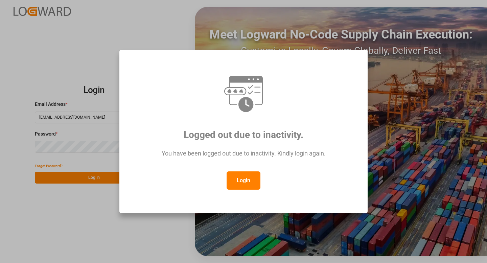
click at [246, 181] on button "Login" at bounding box center [244, 181] width 34 height 18
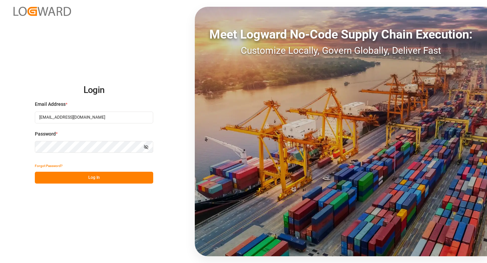
click at [94, 173] on button "Log In" at bounding box center [94, 178] width 118 height 12
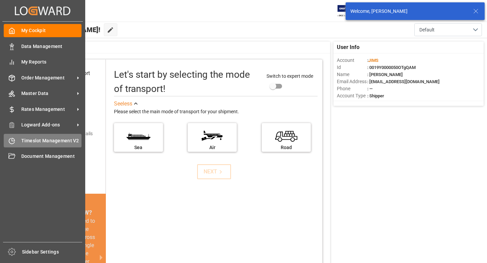
click at [17, 142] on div "Timeslot Management V2 Timeslot Management V2" at bounding box center [43, 140] width 78 height 13
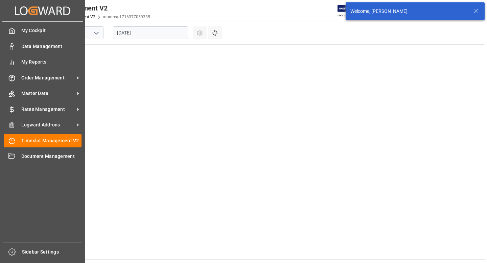
scroll to position [578, 0]
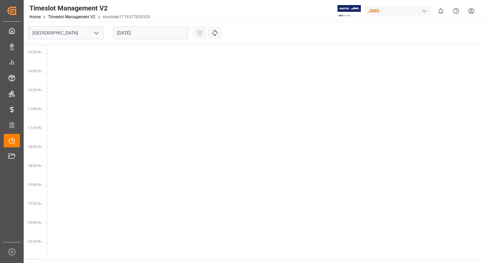
click at [97, 33] on polyline "open menu" at bounding box center [96, 33] width 4 height 2
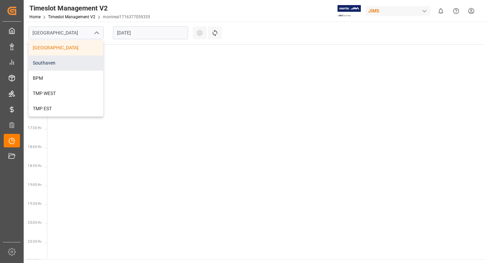
click at [77, 65] on div "Southaven" at bounding box center [66, 62] width 74 height 15
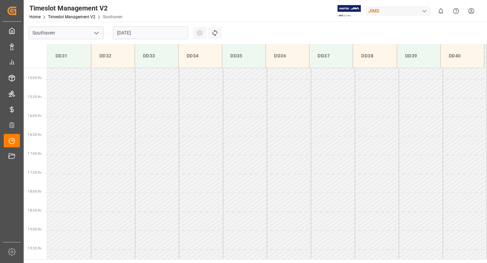
scroll to position [602, 0]
click at [153, 31] on input "[DATE]" at bounding box center [150, 32] width 75 height 13
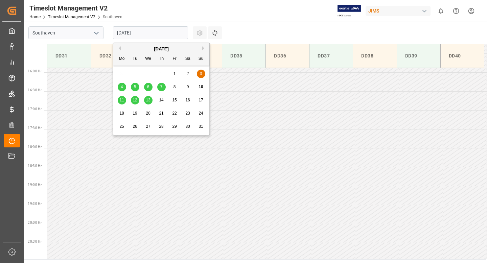
click at [119, 101] on div "11" at bounding box center [122, 100] width 8 height 8
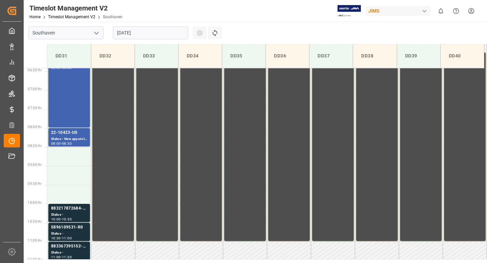
scroll to position [243, 0]
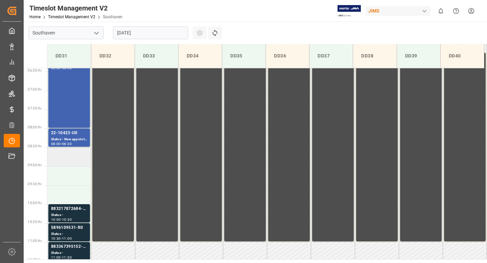
click at [67, 156] on td at bounding box center [69, 156] width 44 height 19
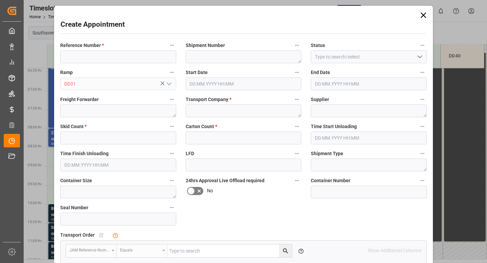
type input "[DATE] 08:30"
type input "[DATE] 09:00"
paste input "22-9496-CN"
type input "22-9496-CN"
click at [186, 107] on textarea at bounding box center [244, 111] width 116 height 13
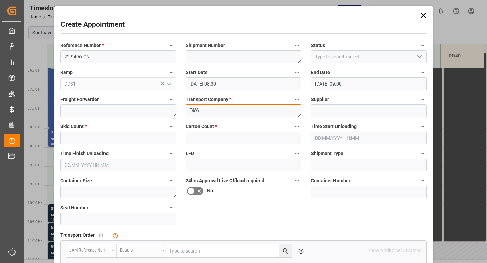
type textarea "F&W"
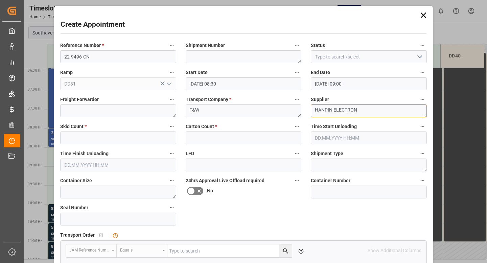
type textarea "HANPIN ELECTRON"
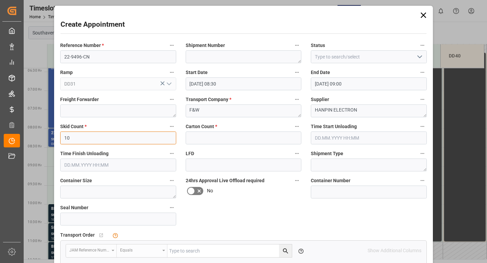
type input "10"
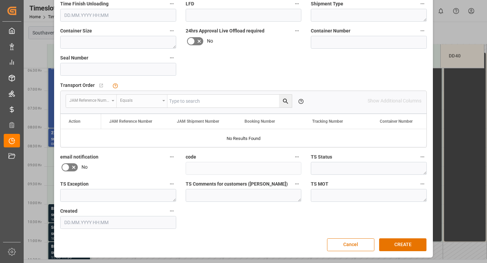
scroll to position [150, 0]
type input "150"
click at [397, 245] on button "CREATE" at bounding box center [402, 245] width 47 height 13
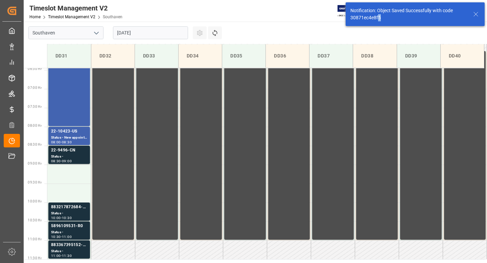
scroll to position [261, 0]
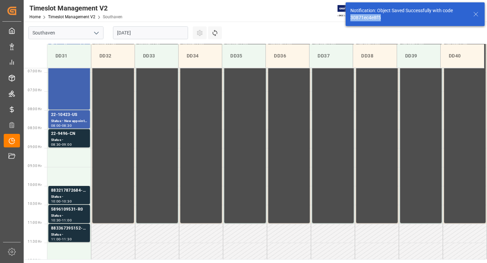
drag, startPoint x: 383, startPoint y: 19, endPoint x: 349, endPoint y: 19, distance: 34.2
click at [349, 19] on div "Notification: Object Saved Successfully with code 30871ec4e8f5" at bounding box center [415, 14] width 139 height 24
copy div "30871ec4e8f5"
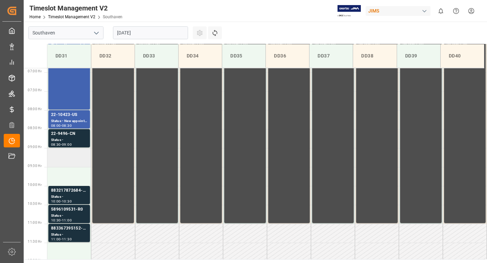
click at [64, 159] on td at bounding box center [69, 157] width 44 height 19
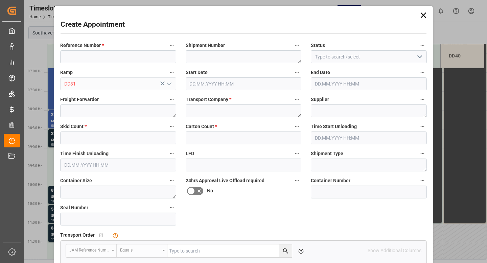
type input "[DATE] 09:00"
type input "[DATE] 09:30"
paste input "22-9578- CN"
type input "22-9578- CN"
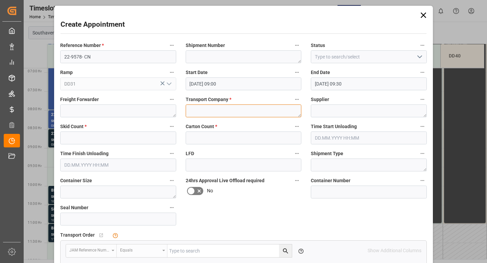
click at [196, 112] on textarea at bounding box center [244, 111] width 116 height 13
type textarea "F&W"
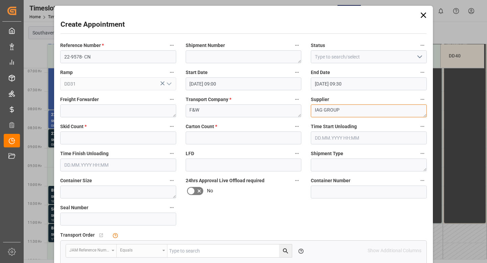
type textarea "IAG GROUP"
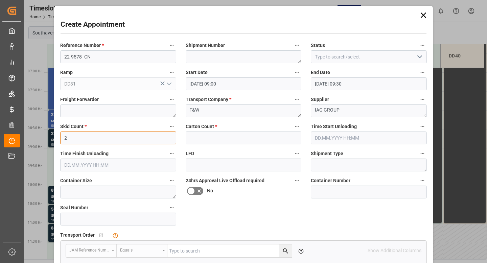
type input "2"
type input "40"
click at [269, 221] on div "Reference Number * 22-9578- CN Shipment Number Status Ramp DD31 Start Date [DAT…" at bounding box center [243, 210] width 376 height 343
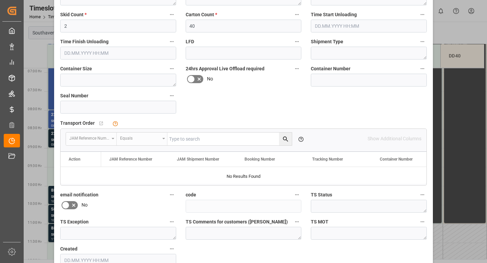
scroll to position [150, 0]
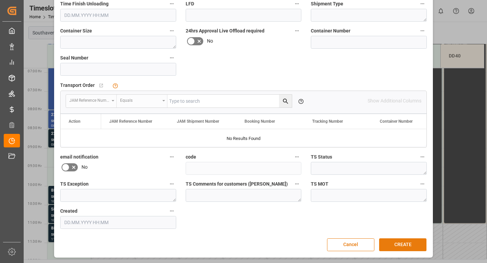
click at [392, 241] on button "CREATE" at bounding box center [402, 244] width 47 height 13
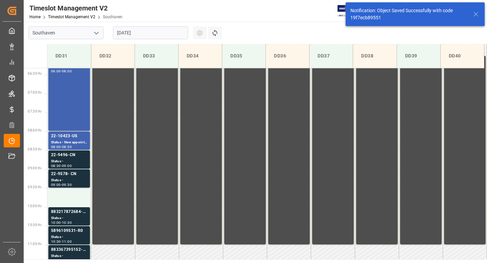
scroll to position [275, 0]
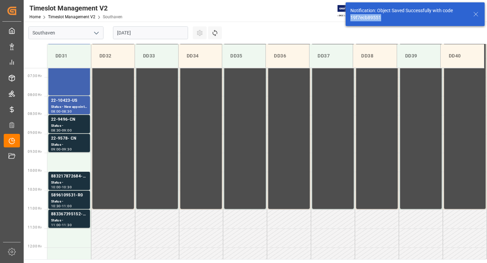
drag, startPoint x: 385, startPoint y: 19, endPoint x: 351, endPoint y: 18, distance: 33.5
click at [351, 18] on div "Notification: Object Saved Successfully with code 19f7ecb89551" at bounding box center [408, 14] width 116 height 14
copy div "19f7ecb89551"
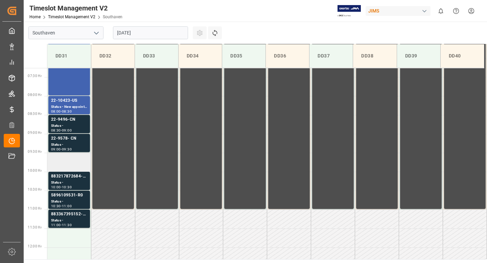
click at [72, 160] on td at bounding box center [69, 162] width 44 height 19
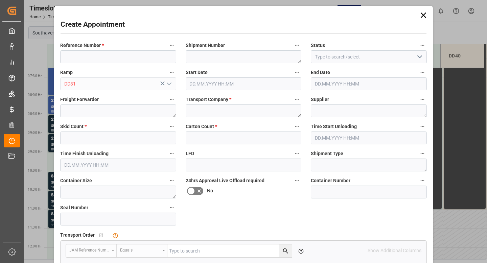
type input "[DATE] 09:30"
type input "[DATE] 10:00"
paste input "22-9155-CN"
type input "22-9155-CN"
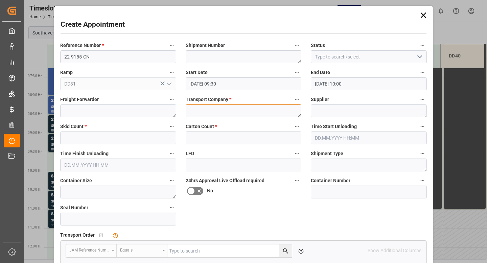
click at [202, 109] on textarea at bounding box center [244, 111] width 116 height 13
type textarea "F&W"
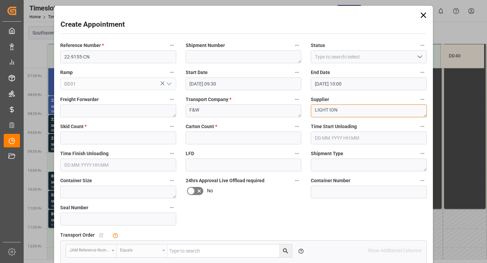
type textarea "LIGHT ION"
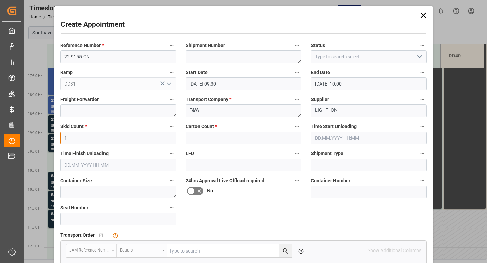
type input "1"
type input "40"
click at [258, 216] on div "Reference Number * 22-9155-CN Shipment Number Status Ramp DD31 Start Date [DATE…" at bounding box center [243, 210] width 376 height 343
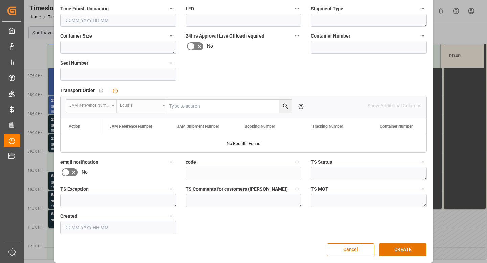
scroll to position [150, 0]
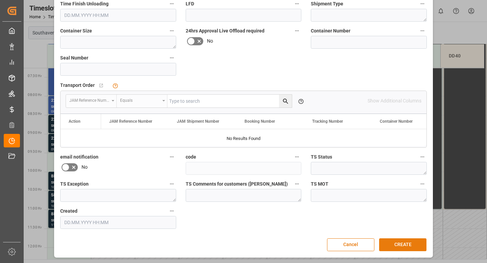
click at [393, 244] on button "CREATE" at bounding box center [402, 244] width 47 height 13
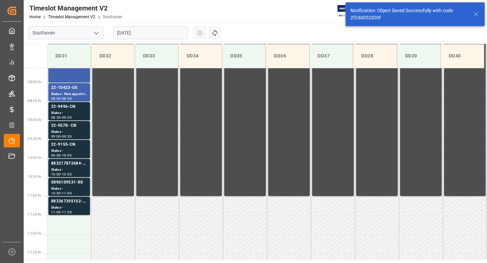
scroll to position [299, 0]
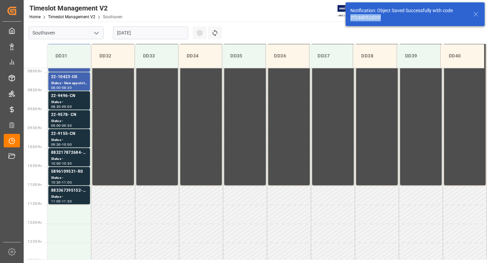
drag, startPoint x: 387, startPoint y: 19, endPoint x: 351, endPoint y: 19, distance: 35.9
click at [351, 19] on div "Notification: Object Saved Successfully with code 2f2dd052d20f" at bounding box center [408, 14] width 116 height 14
copy div "2f2dd052d20f"
